Goal: Information Seeking & Learning: Find specific page/section

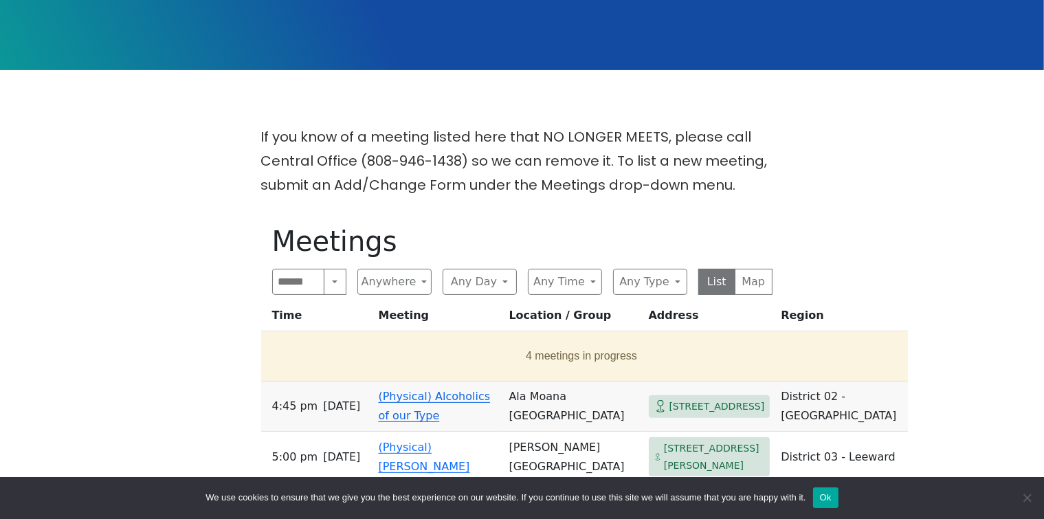
scroll to position [366, 0]
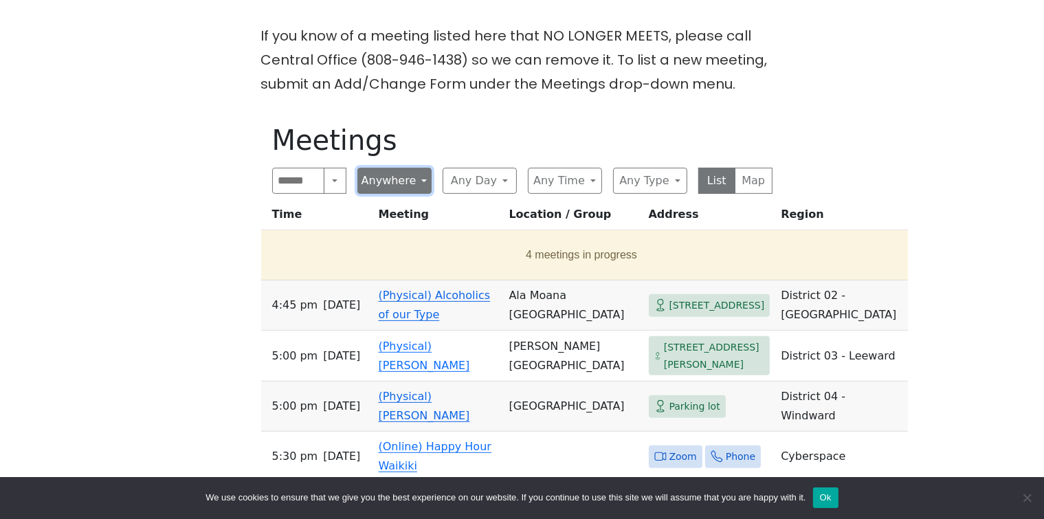
click at [394, 177] on button "Anywhere" at bounding box center [394, 181] width 74 height 26
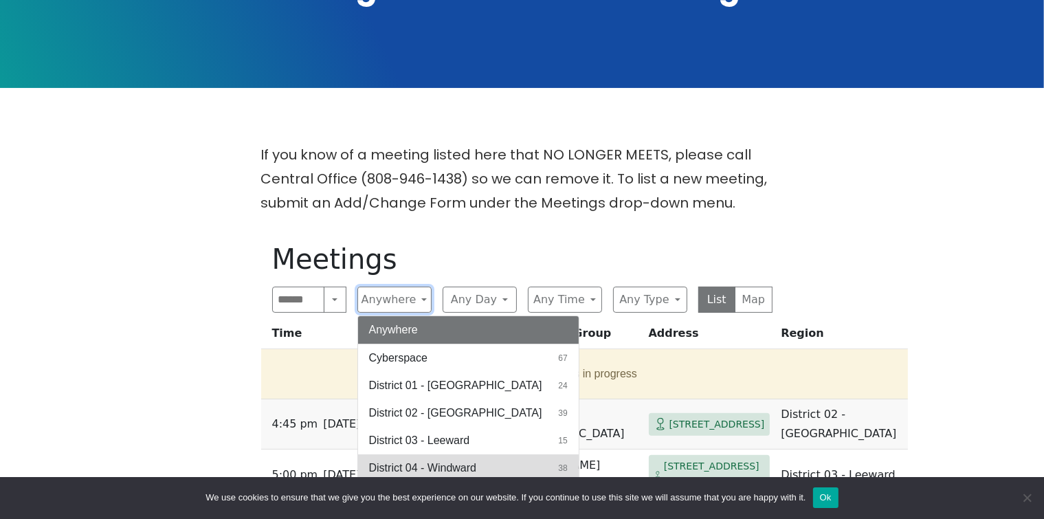
scroll to position [183, 0]
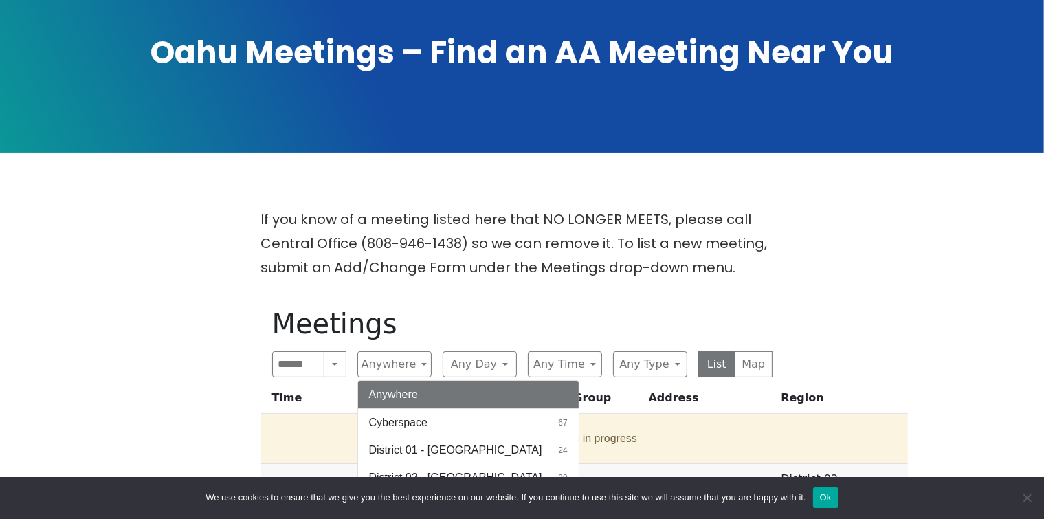
click at [480, 252] on p "If you know of a meeting listed here that NO LONGER MEETS, please call Central …" at bounding box center [522, 244] width 522 height 72
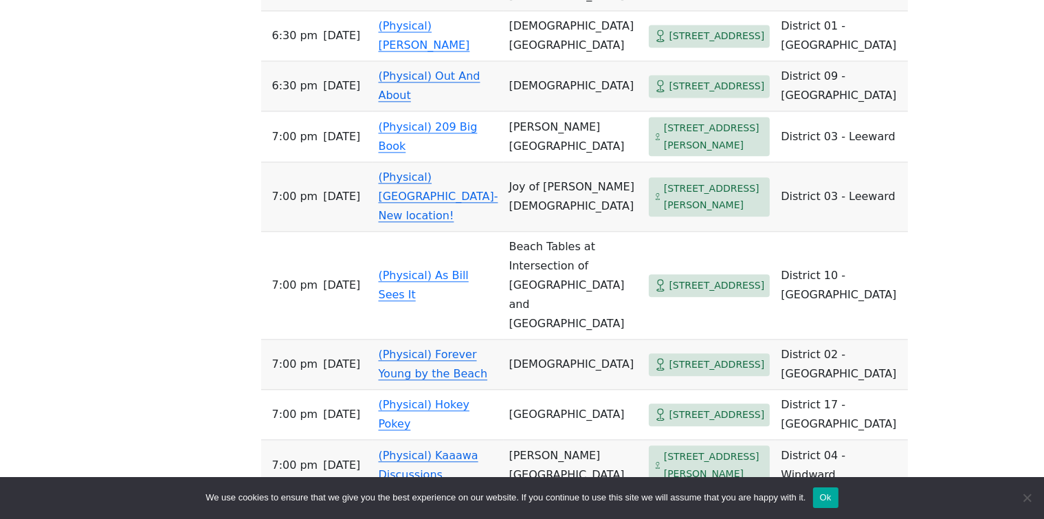
scroll to position [3299, 0]
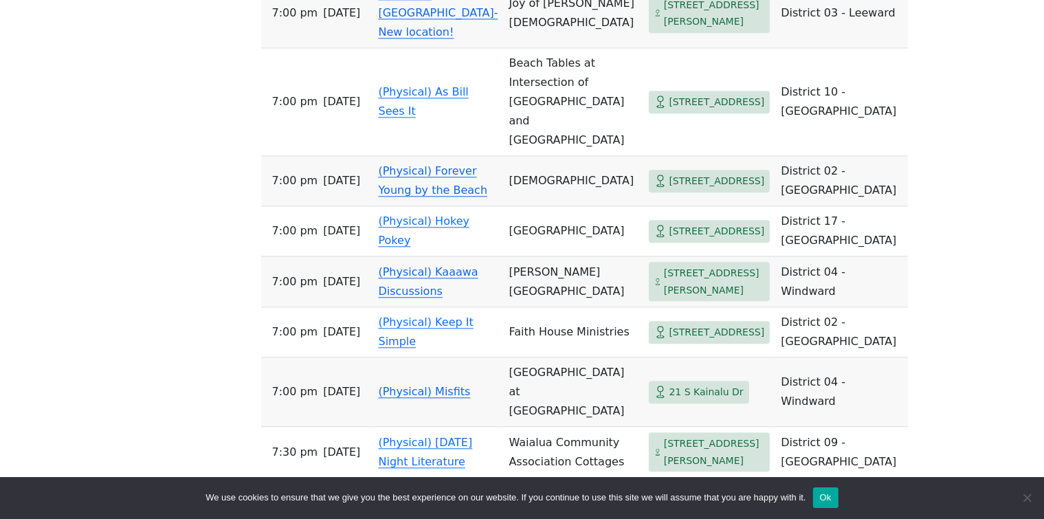
drag, startPoint x: 618, startPoint y: 220, endPoint x: 603, endPoint y: 238, distance: 23.0
click at [649, 33] on span "[STREET_ADDRESS][PERSON_NAME]" at bounding box center [710, 13] width 122 height 39
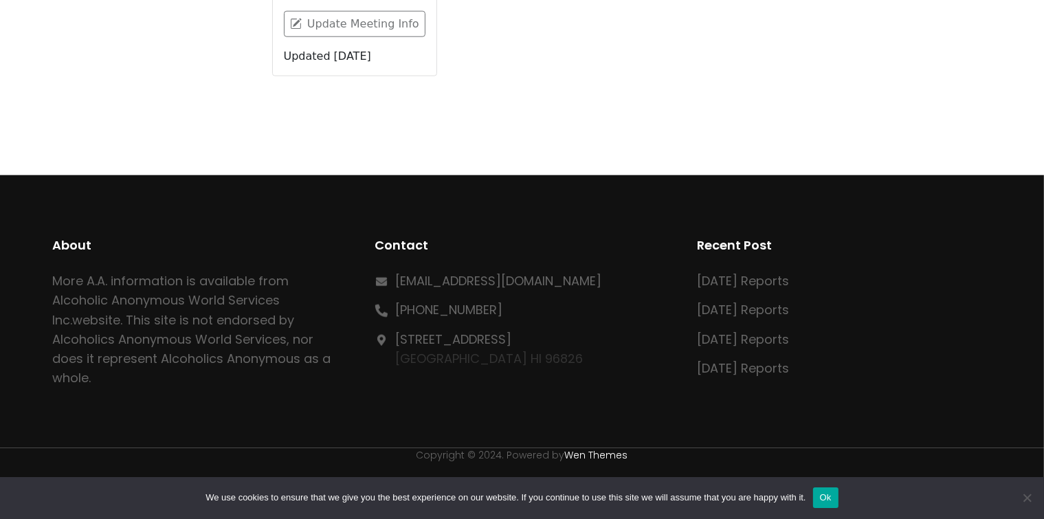
scroll to position [479, 0]
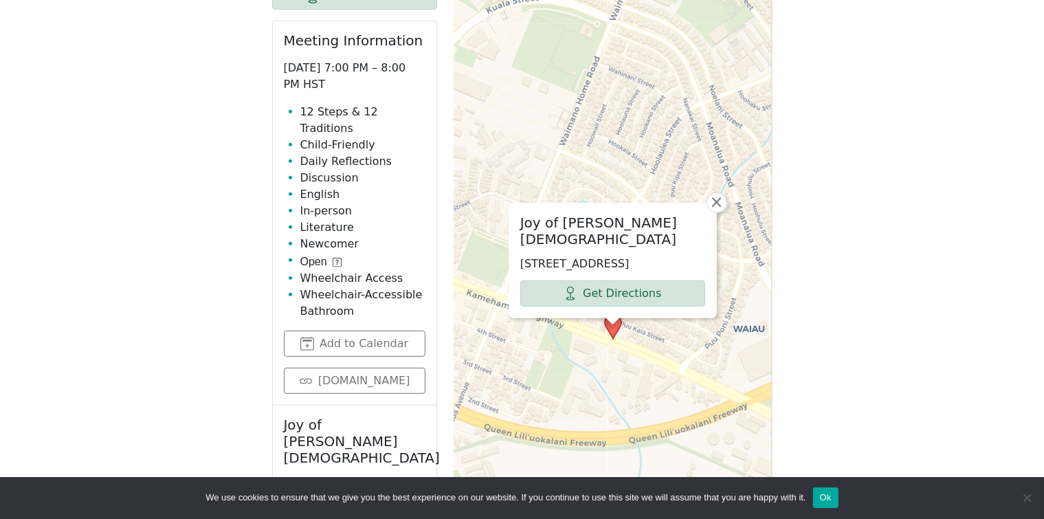
scroll to position [183, 0]
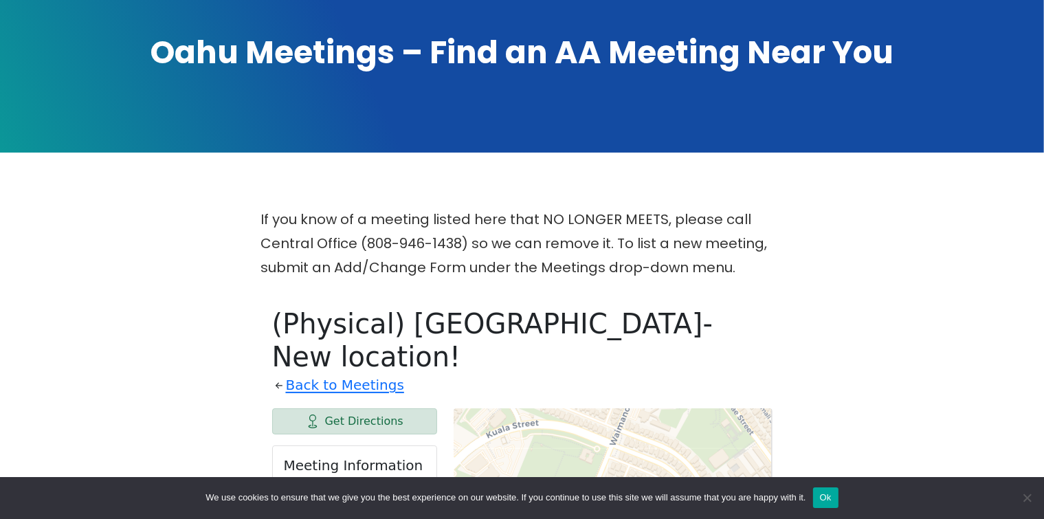
click at [293, 42] on h1 "Oahu Meetings – Find an AA Meeting Near You" at bounding box center [522, 53] width 962 height 43
click at [342, 373] on link "Back to Meetings" at bounding box center [345, 385] width 118 height 24
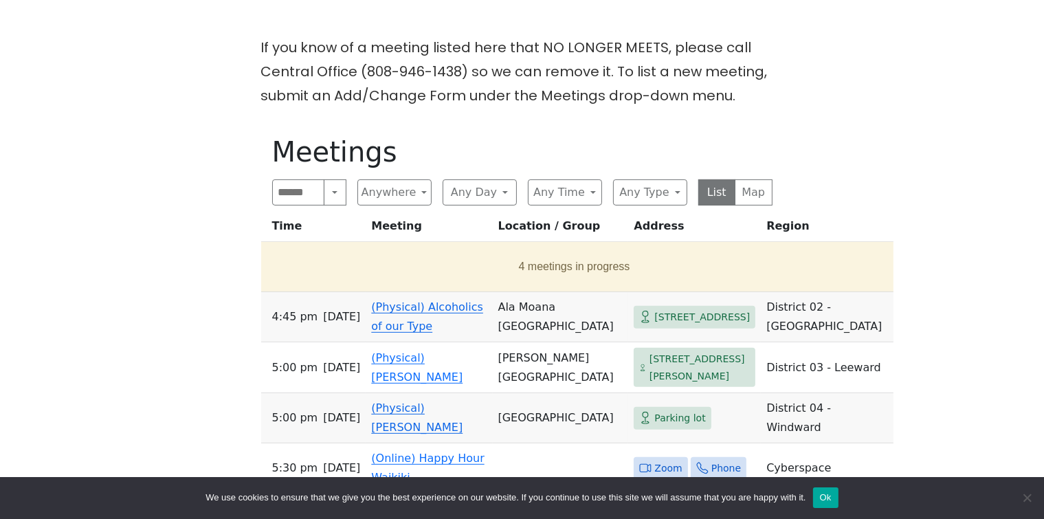
scroll to position [366, 0]
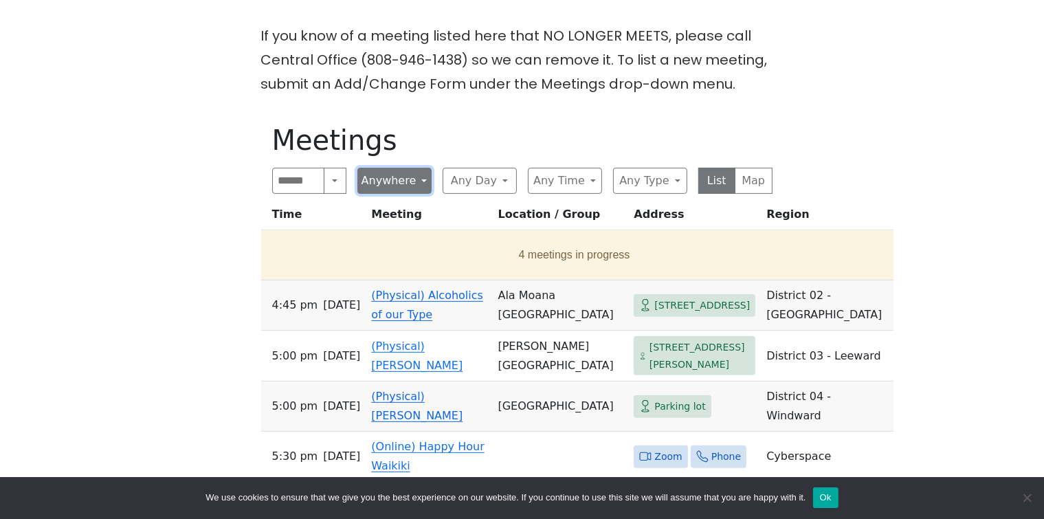
click at [407, 177] on button "Anywhere" at bounding box center [394, 181] width 74 height 26
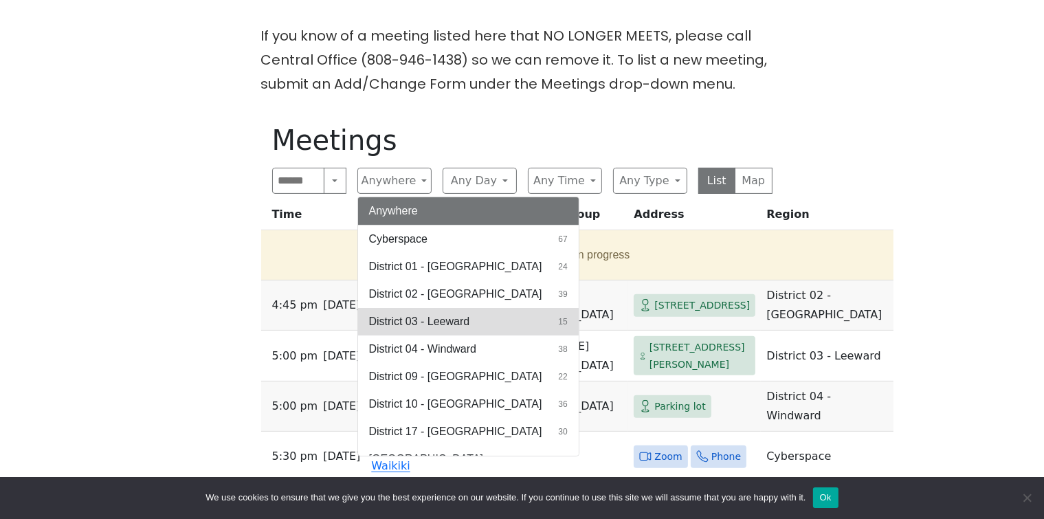
click at [431, 324] on span "District 03 - Leeward" at bounding box center [419, 321] width 101 height 16
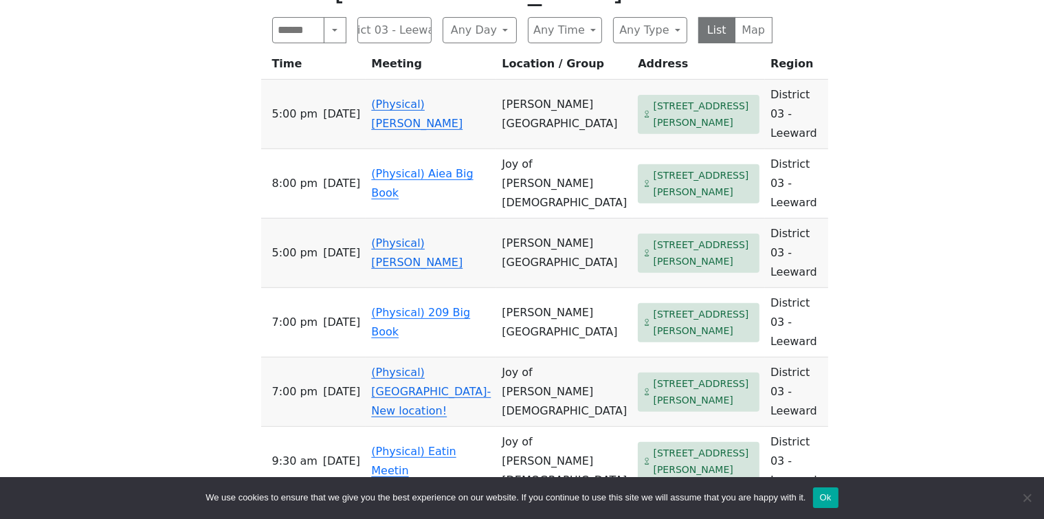
scroll to position [366, 0]
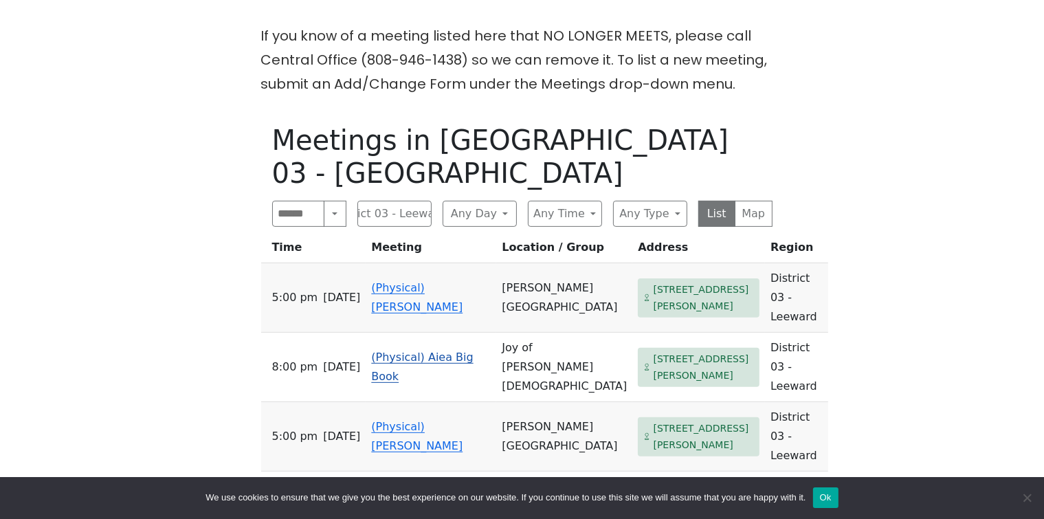
click at [431, 351] on link "(Physical) Aiea Big Book" at bounding box center [422, 367] width 102 height 32
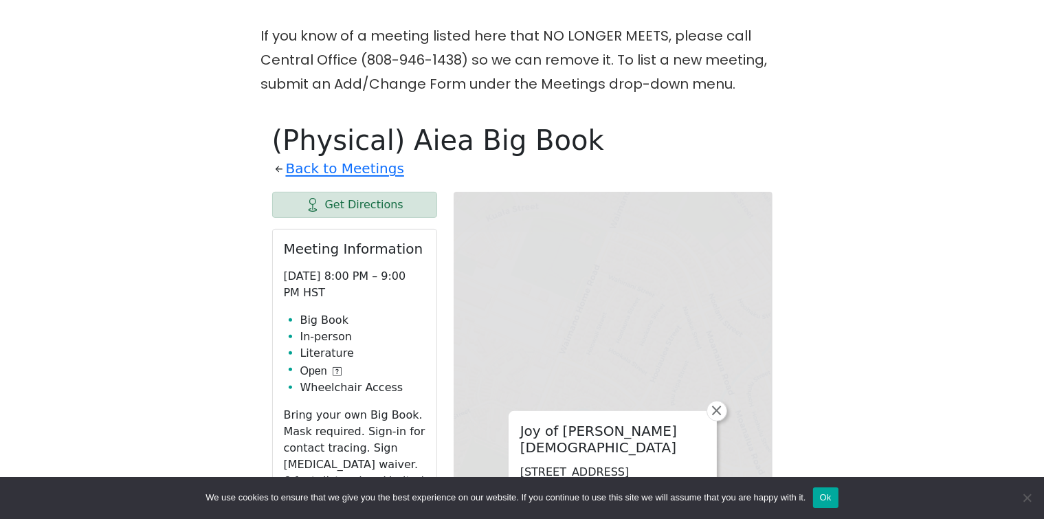
scroll to position [479, 0]
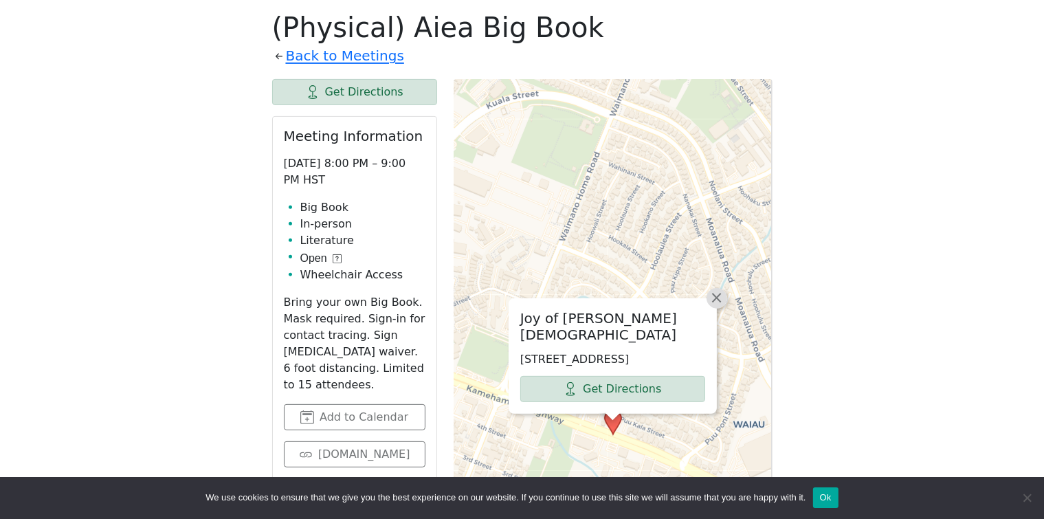
click at [711, 299] on span "×" at bounding box center [717, 297] width 14 height 16
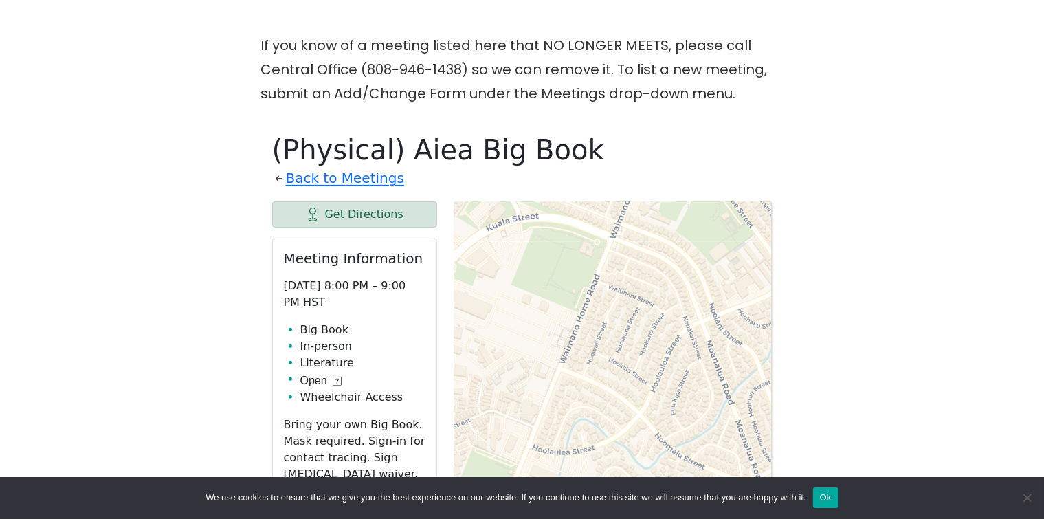
scroll to position [113, 0]
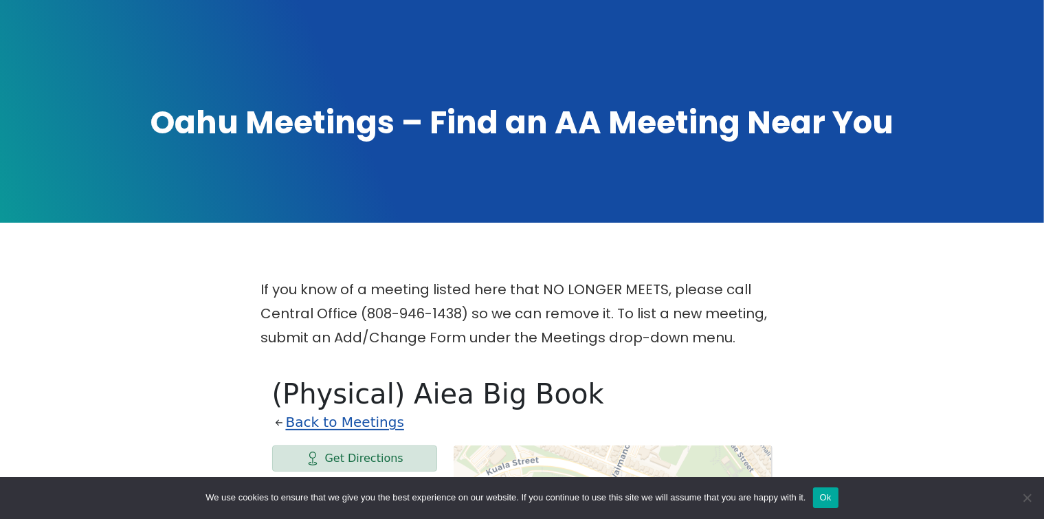
click at [349, 422] on link "Back to Meetings" at bounding box center [345, 422] width 118 height 24
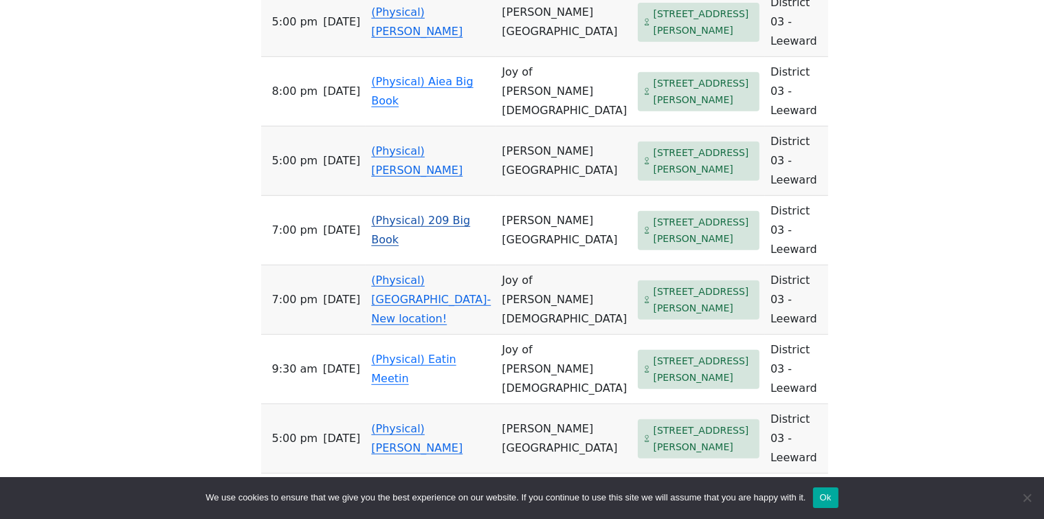
scroll to position [663, 0]
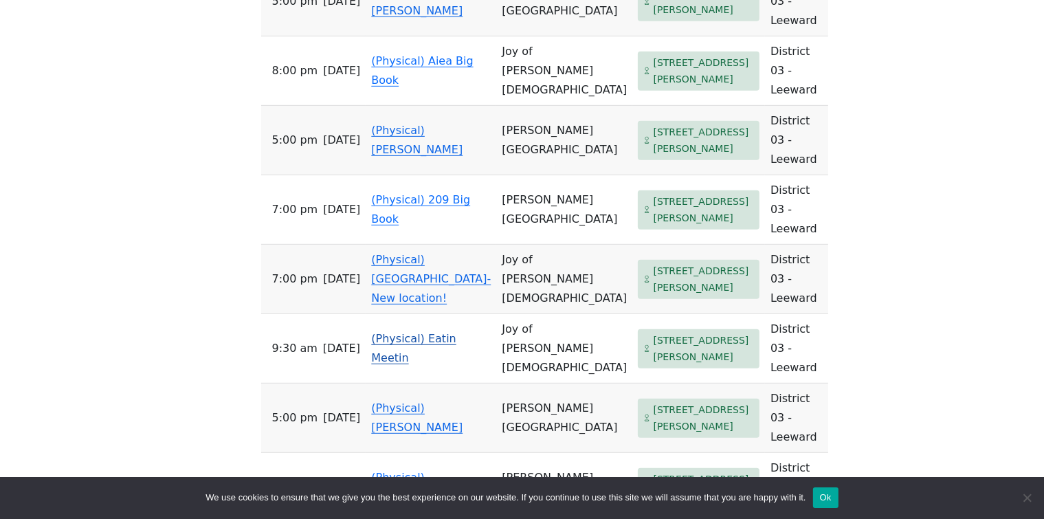
click at [421, 332] on link "(Physical) Eatin Meetin" at bounding box center [413, 348] width 85 height 32
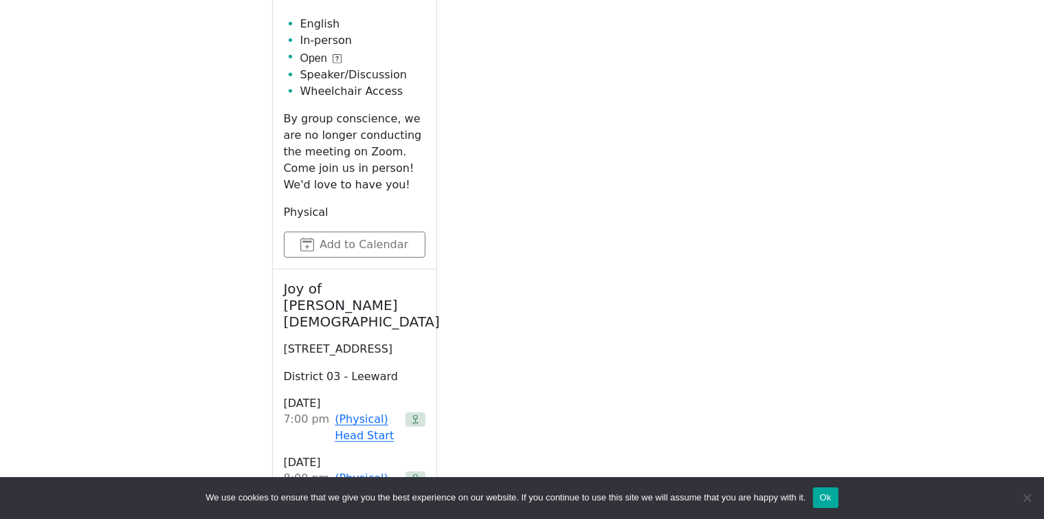
scroll to position [479, 0]
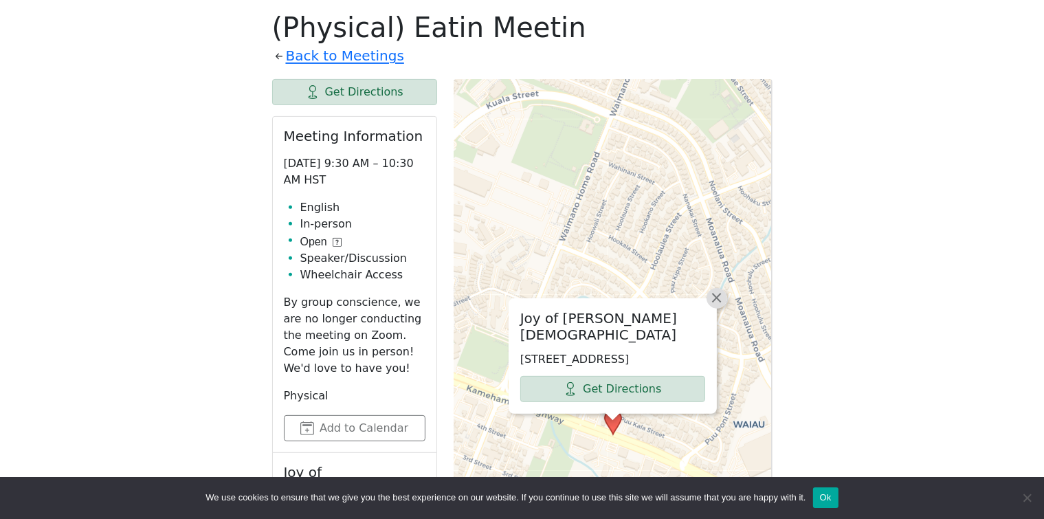
click at [714, 304] on span "×" at bounding box center [717, 297] width 14 height 16
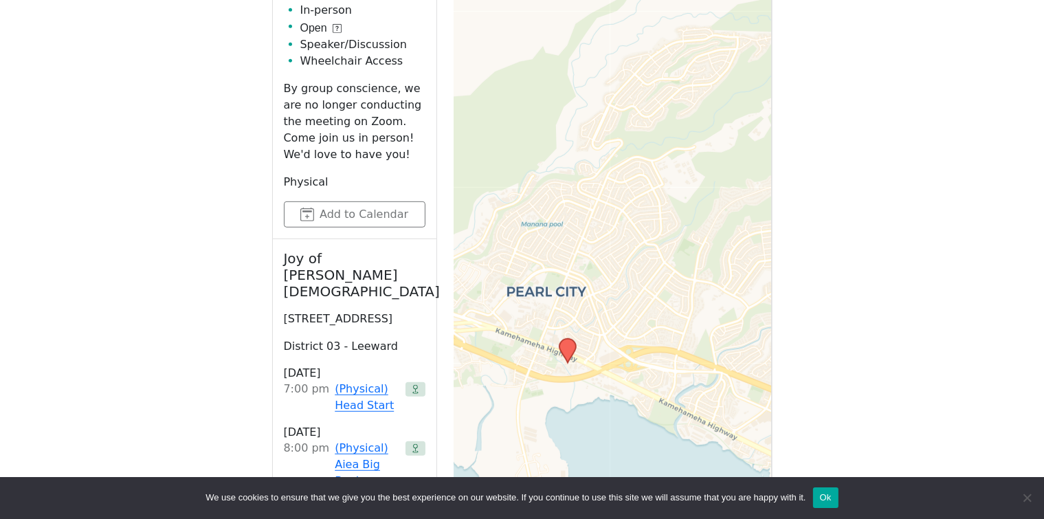
scroll to position [663, 0]
